Goal: Transaction & Acquisition: Purchase product/service

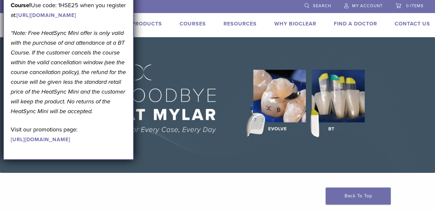
click at [281, 128] on img at bounding box center [217, 104] width 435 height 135
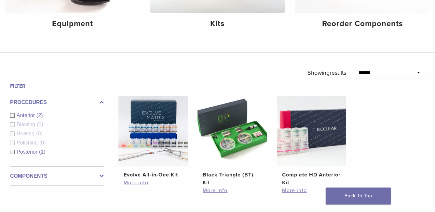
scroll to position [65, 0]
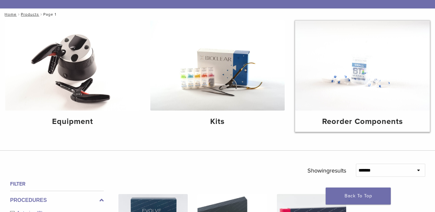
click at [358, 81] on img at bounding box center [362, 66] width 135 height 90
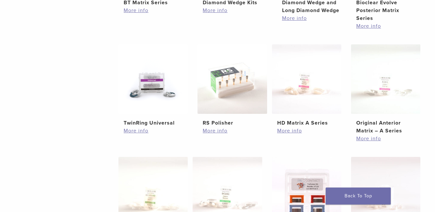
scroll to position [98, 0]
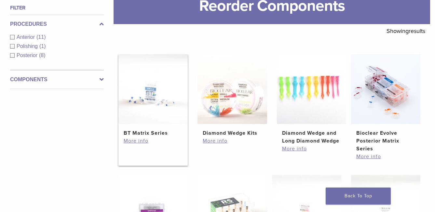
click at [149, 92] on img at bounding box center [153, 88] width 69 height 69
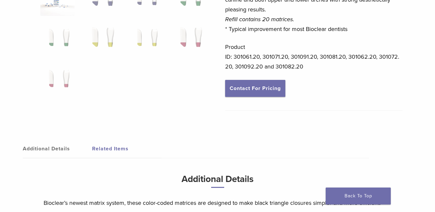
scroll to position [228, 0]
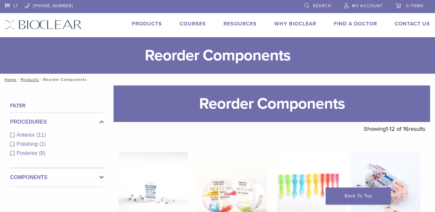
scroll to position [89, 0]
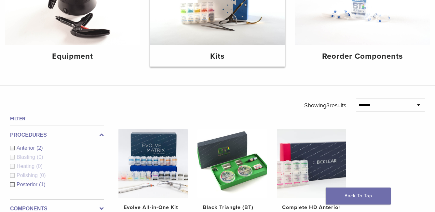
scroll to position [195, 0]
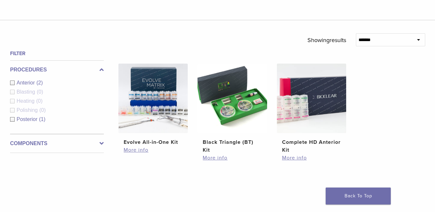
click at [28, 80] on span "Anterior" at bounding box center [27, 83] width 20 height 6
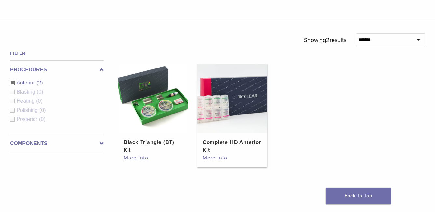
click at [216, 157] on link "More info" at bounding box center [232, 158] width 59 height 8
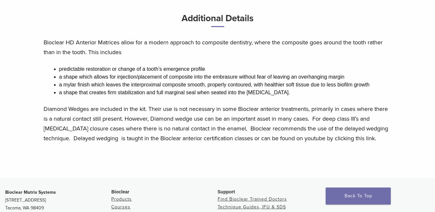
scroll to position [447, 0]
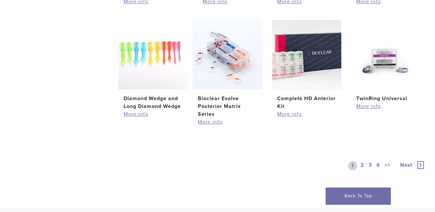
scroll to position [607, 0]
